Goal: Information Seeking & Learning: Learn about a topic

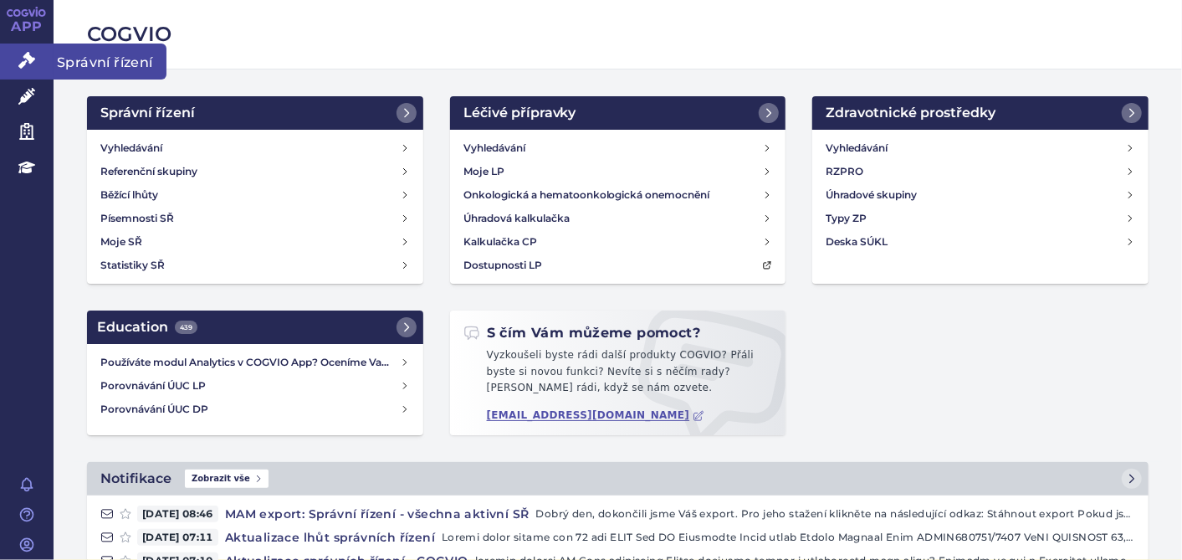
click at [9, 52] on link "Správní řízení" at bounding box center [27, 60] width 54 height 35
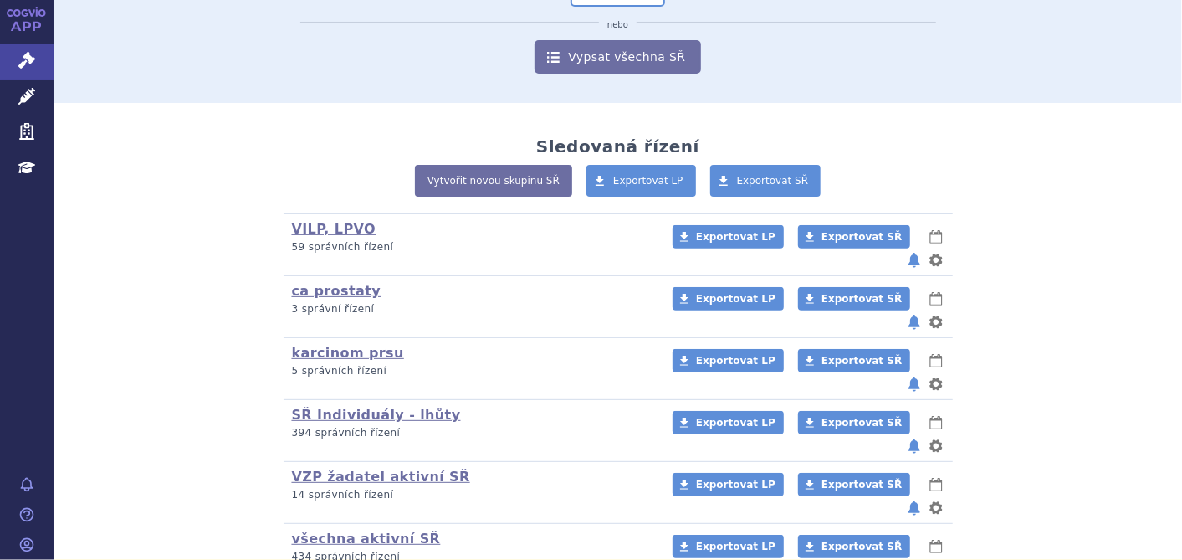
scroll to position [265, 0]
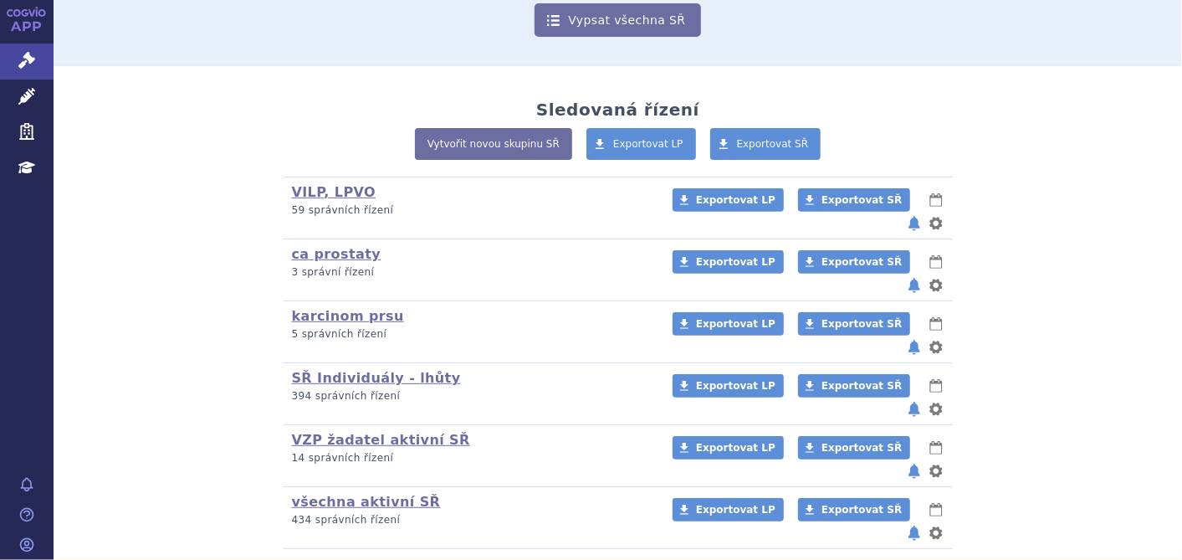
click at [347, 513] on p "434 správních řízení" at bounding box center [471, 520] width 359 height 14
click at [349, 494] on link "všechna aktivní SŘ" at bounding box center [366, 502] width 149 height 16
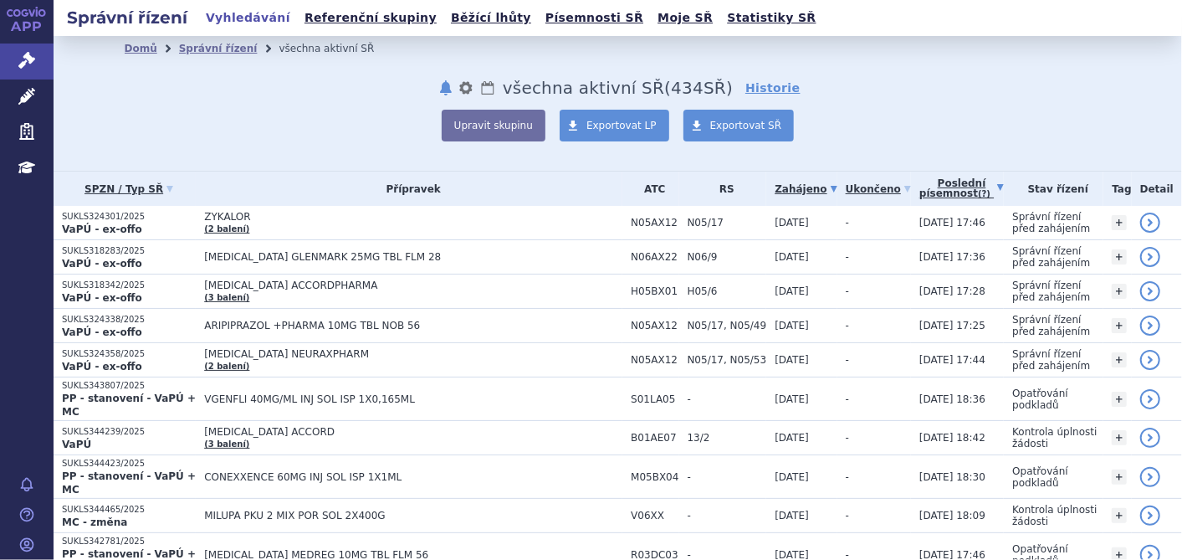
click at [943, 193] on link "Poslední písemnost (?)" at bounding box center [961, 188] width 84 height 34
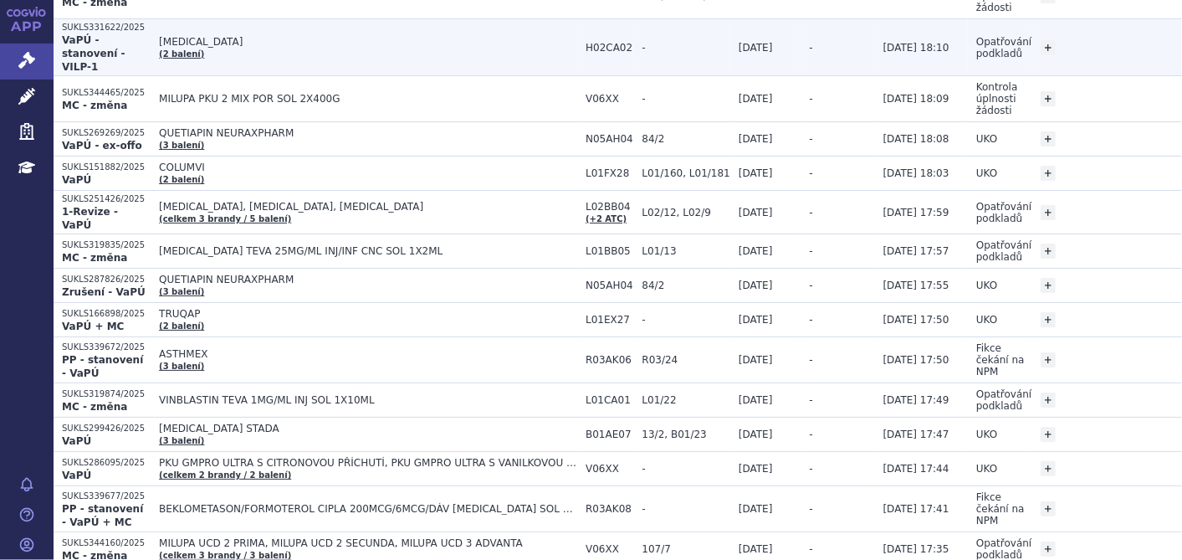
scroll to position [186, 0]
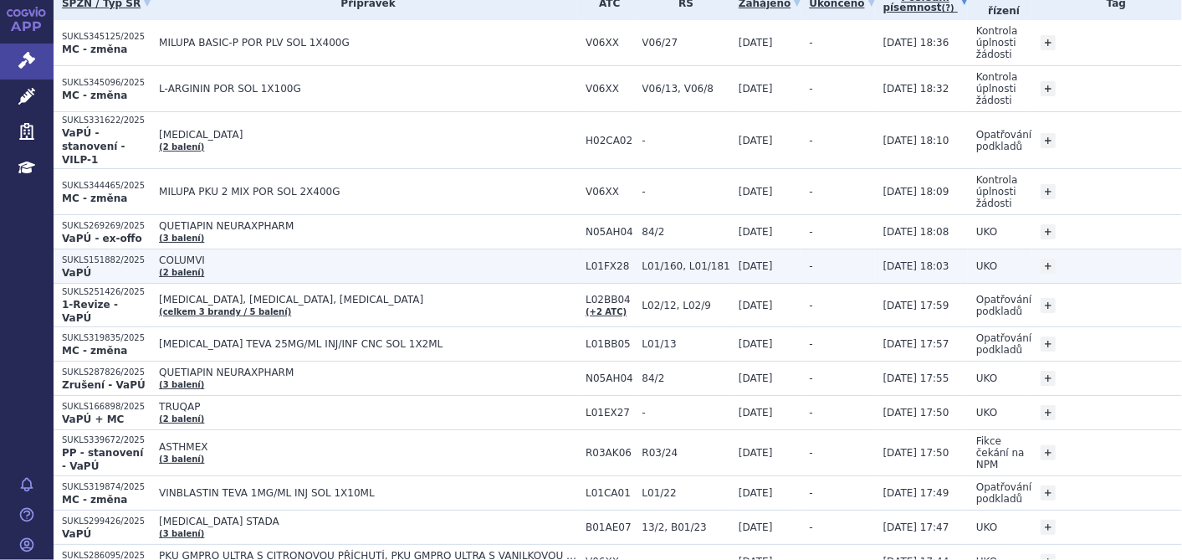
click at [79, 254] on p "SUKLS151882/2025" at bounding box center [106, 260] width 89 height 12
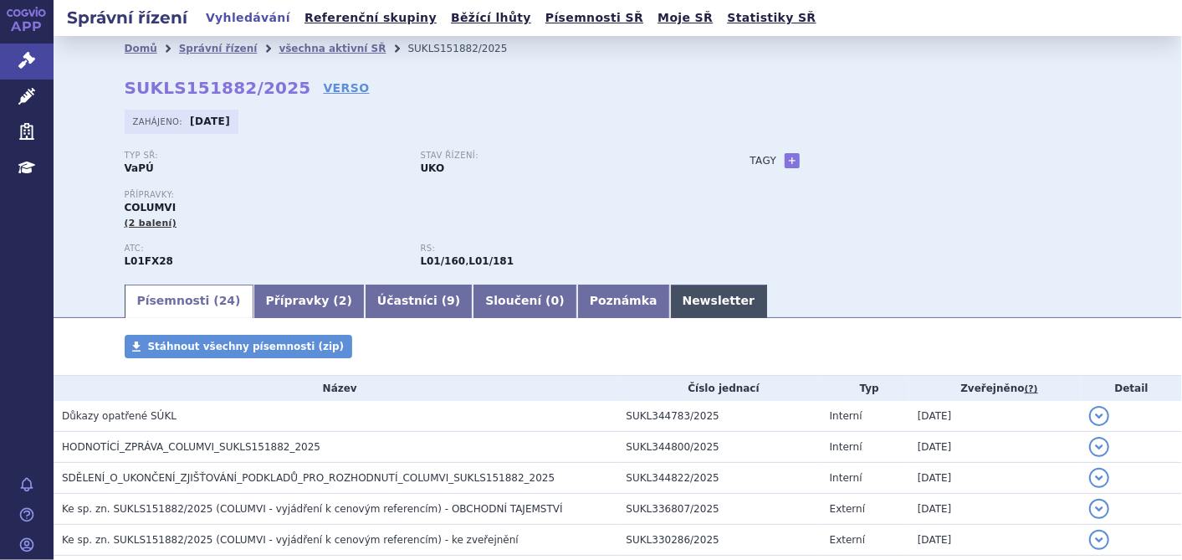
click at [670, 291] on link "Newsletter" at bounding box center [719, 300] width 98 height 33
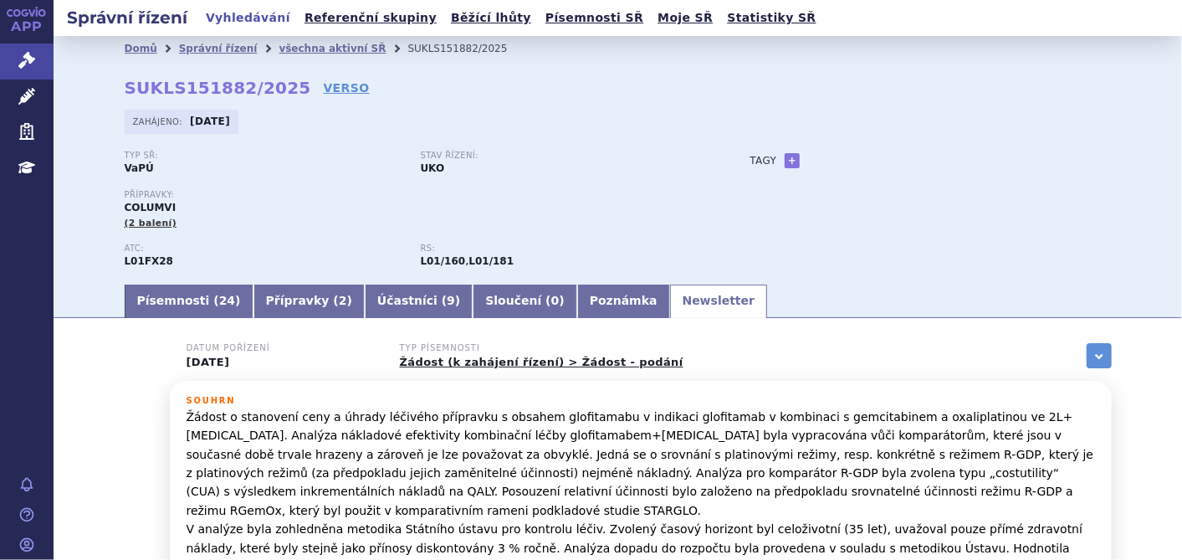
scroll to position [180, 0]
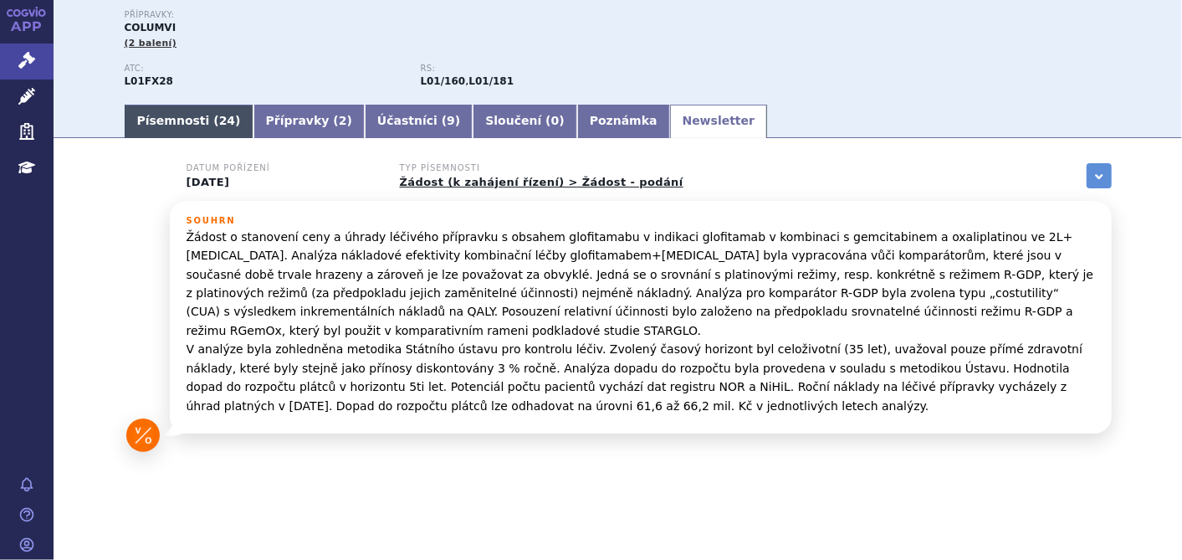
click at [141, 119] on link "Písemnosti ( 24 )" at bounding box center [189, 121] width 129 height 33
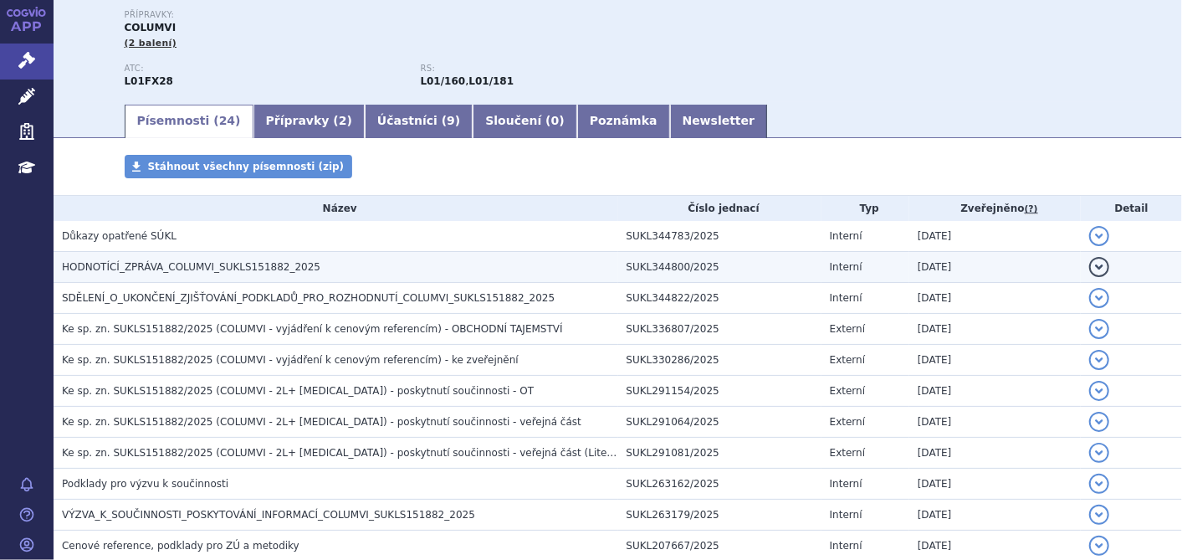
click at [127, 271] on span "HODNOTÍCÍ_ZPRÁVA_COLUMVI_SUKLS151882_2025" at bounding box center [191, 267] width 258 height 12
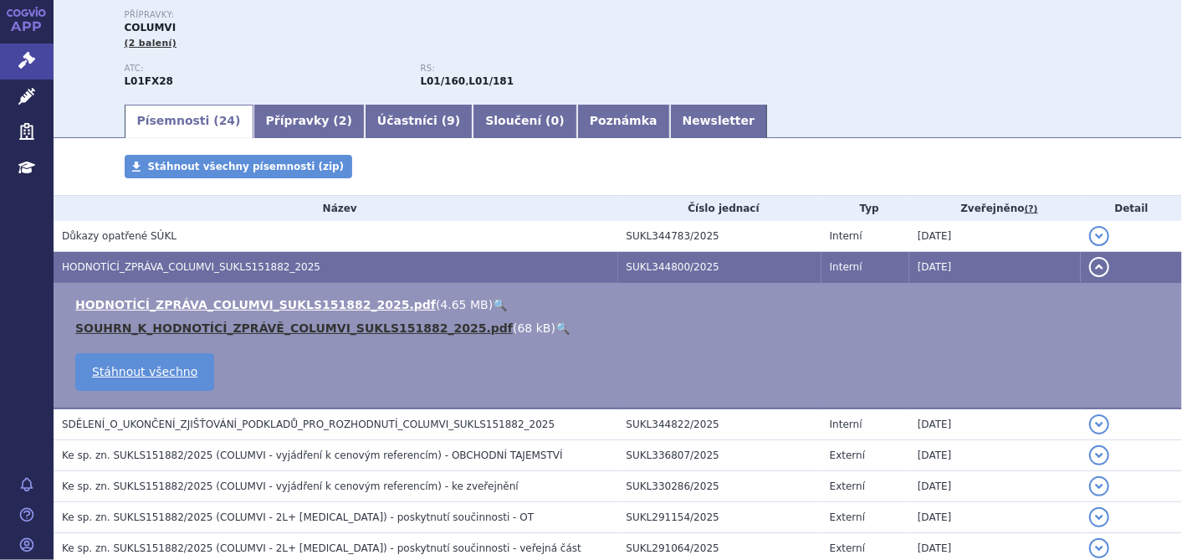
click at [154, 326] on link "SOUHRN_K_HODNOTÍCÍ_ZPRÁVĚ_COLUMVI_SUKLS151882_2025.pdf" at bounding box center [293, 327] width 437 height 13
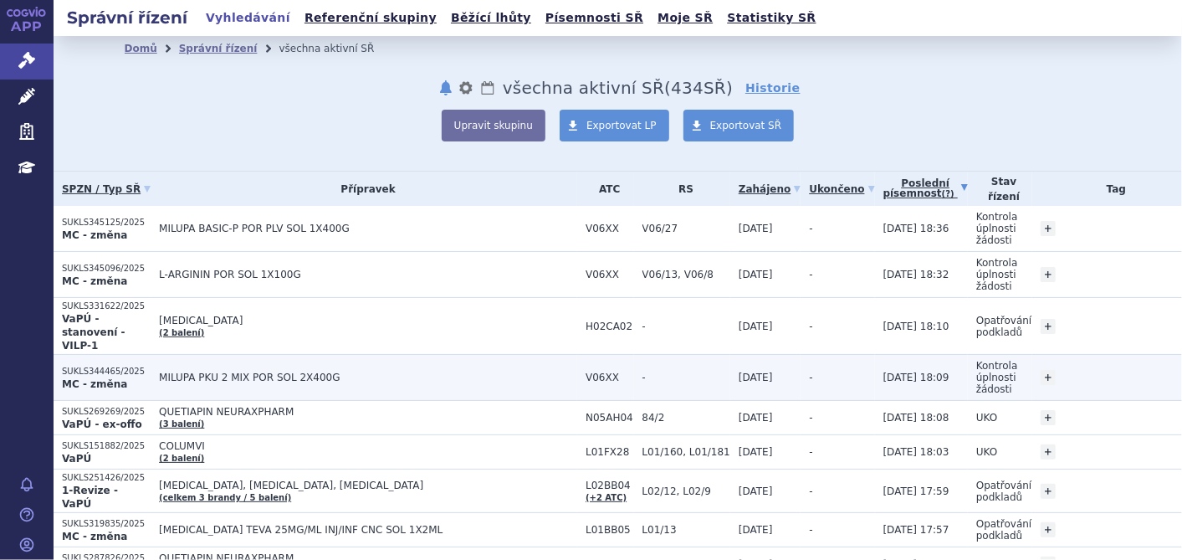
scroll to position [279, 0]
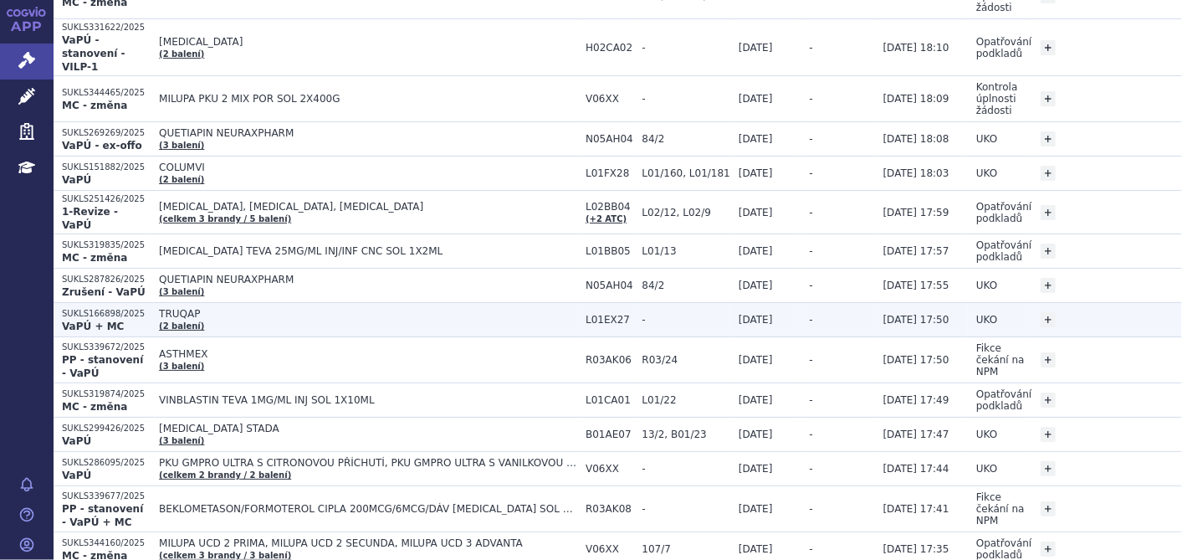
click at [76, 320] on strong "VaPÚ + MC" at bounding box center [93, 326] width 62 height 12
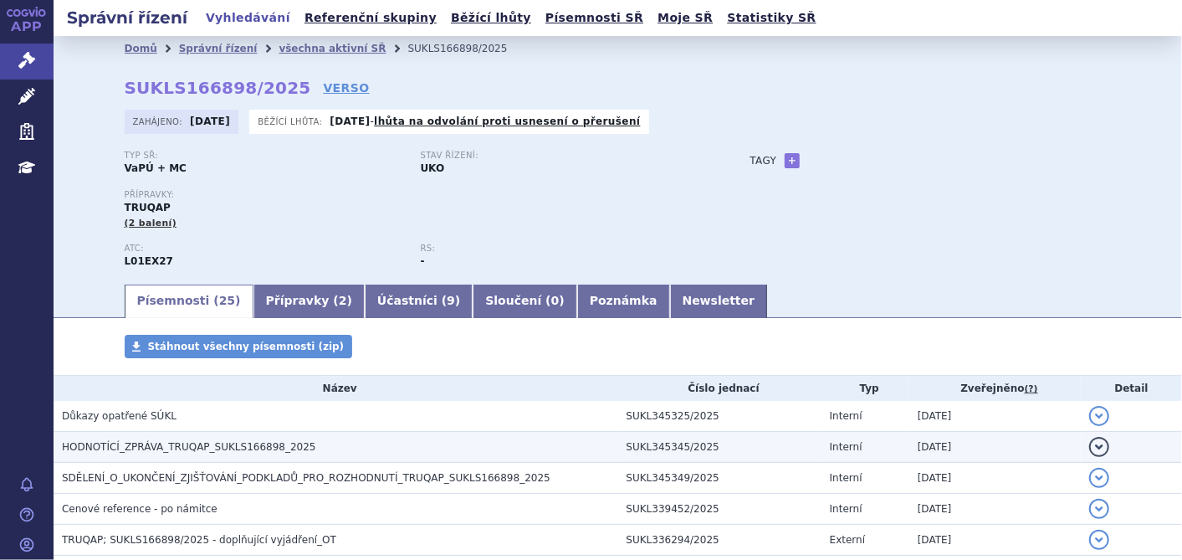
click at [192, 440] on h3 "HODNOTÍCÍ_ZPRÁVA_TRUQAP_SUKLS166898_2025" at bounding box center [340, 446] width 556 height 17
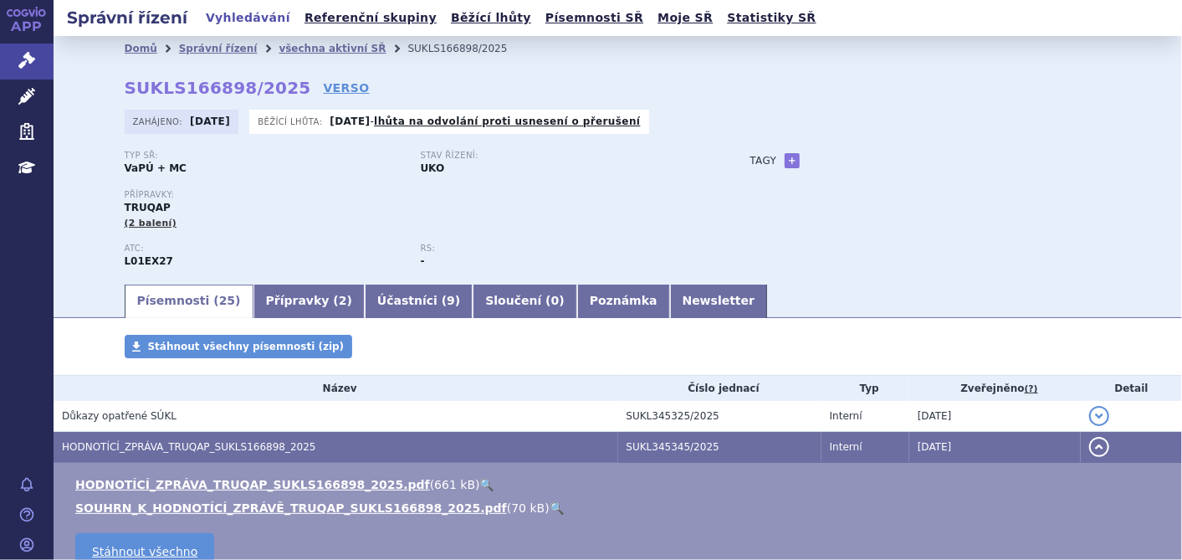
scroll to position [371, 0]
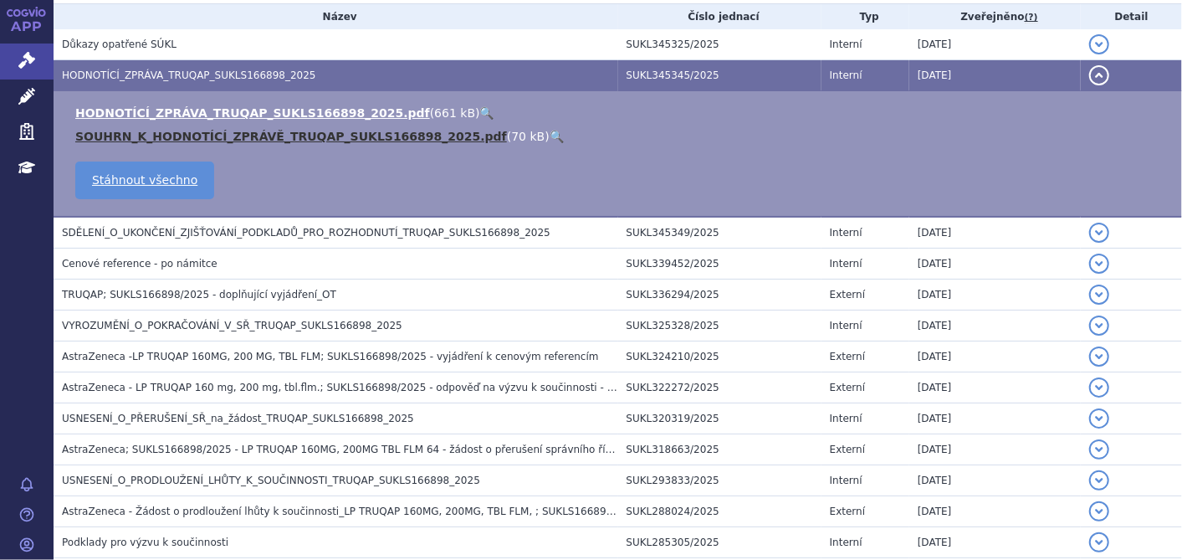
click at [304, 134] on link "SOUHRN_K_HODNOTÍCÍ_ZPRÁVĚ_TRUQAP_SUKLS166898_2025.pdf" at bounding box center [291, 136] width 432 height 13
click at [263, 136] on link "SOUHRN_K_HODNOTÍCÍ_ZPRÁVĚ_TRUQAP_SUKLS166898_2025.pdf" at bounding box center [291, 136] width 432 height 13
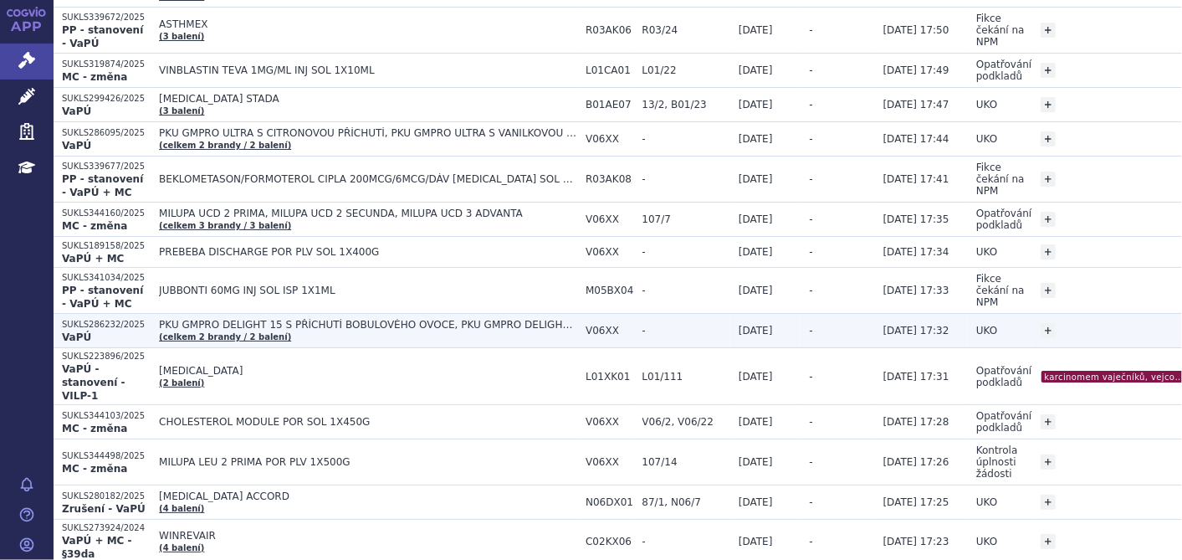
scroll to position [650, 0]
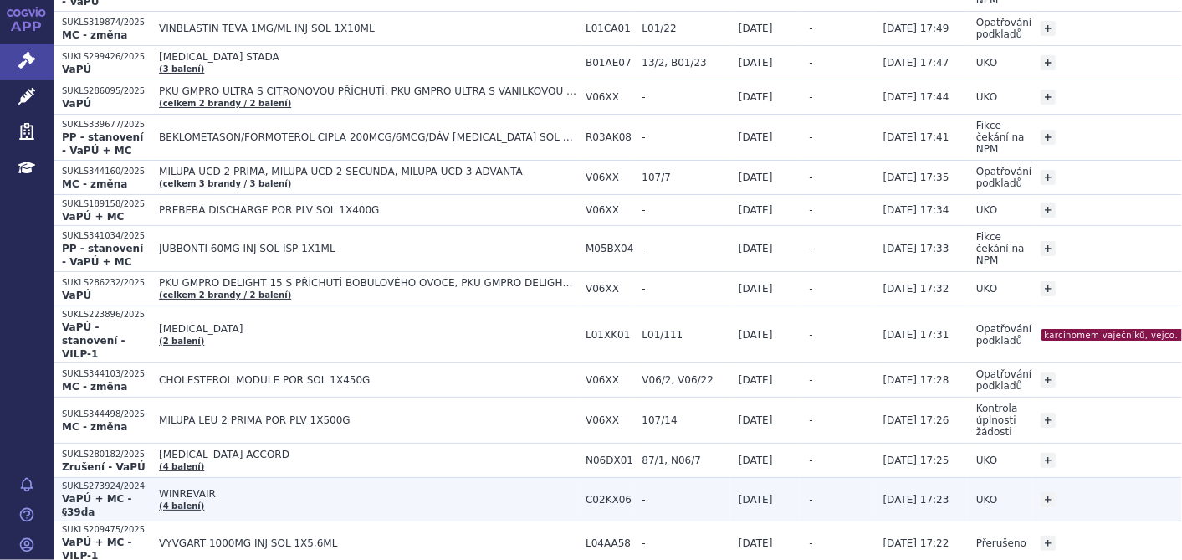
click at [188, 478] on td "WINREVAIR (4 balení)" at bounding box center [364, 499] width 427 height 43
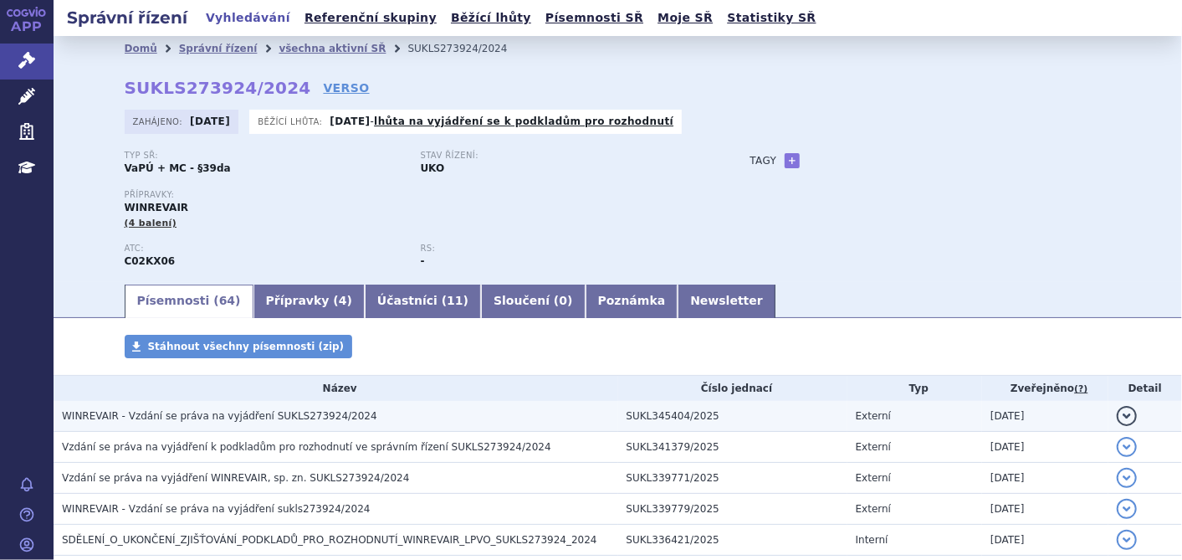
click at [205, 415] on span "WINREVAIR - Vzdání se práva na vyjádření SUKLS273924/2024" at bounding box center [219, 416] width 315 height 12
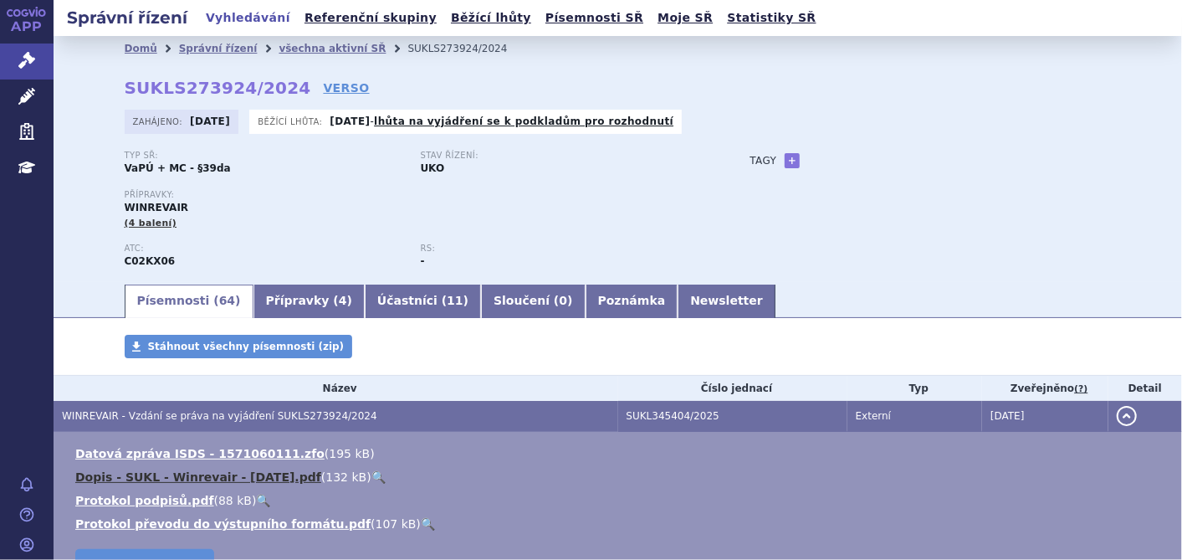
click at [197, 478] on link "Dopis - SUKL - Winrevair - [DATE].pdf" at bounding box center [198, 476] width 246 height 13
